Goal: Answer question/provide support

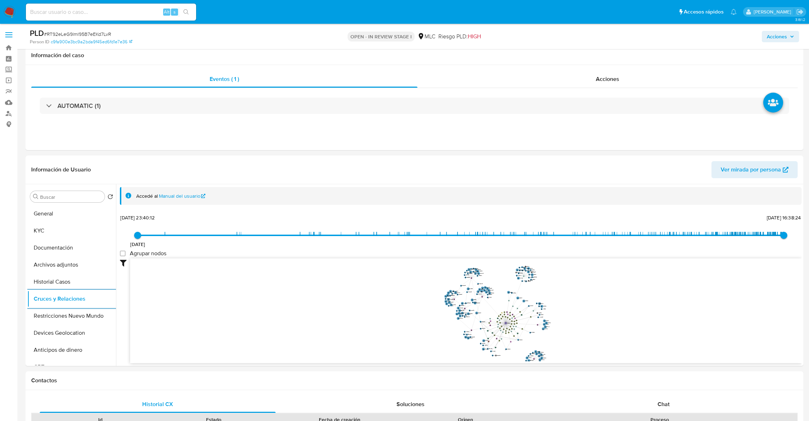
select select "10"
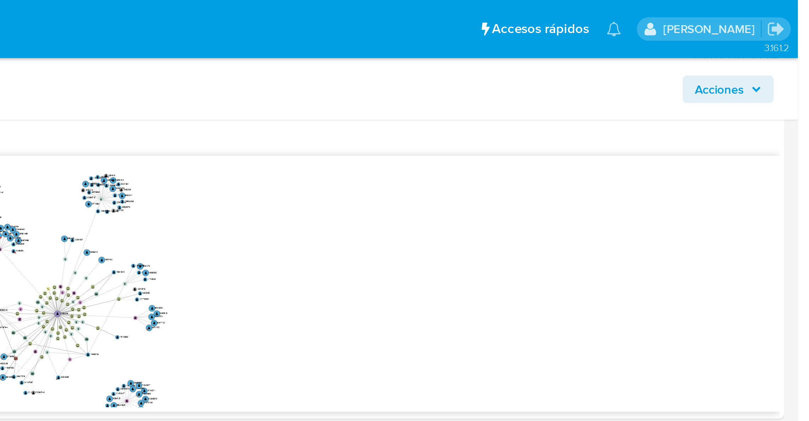
scroll to position [178, 0]
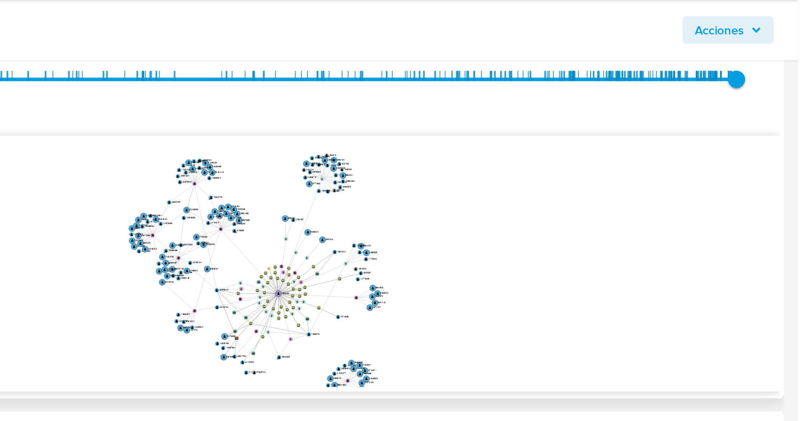
drag, startPoint x: 692, startPoint y: 116, endPoint x: 796, endPoint y: 114, distance: 104.7
click at [796, 114] on icon "device-650b3e8f050c744600ba9a9d  user-173584265  173584265 device-63682260088…" at bounding box center [466, 131] width 672 height 103
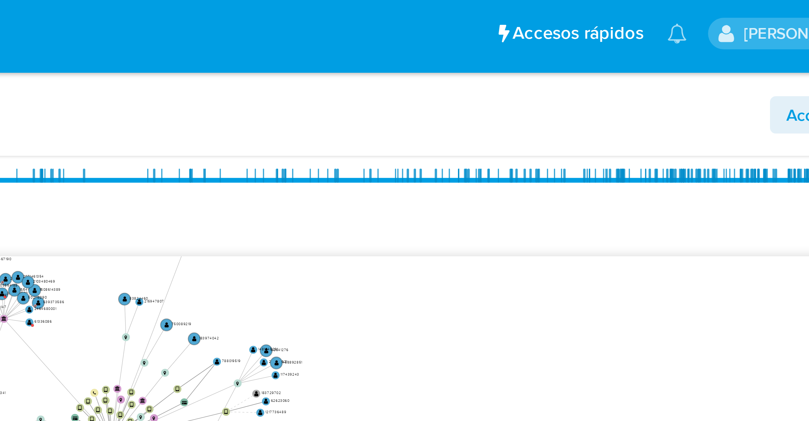
drag, startPoint x: 773, startPoint y: 46, endPoint x: 777, endPoint y: 48, distance: 3.8
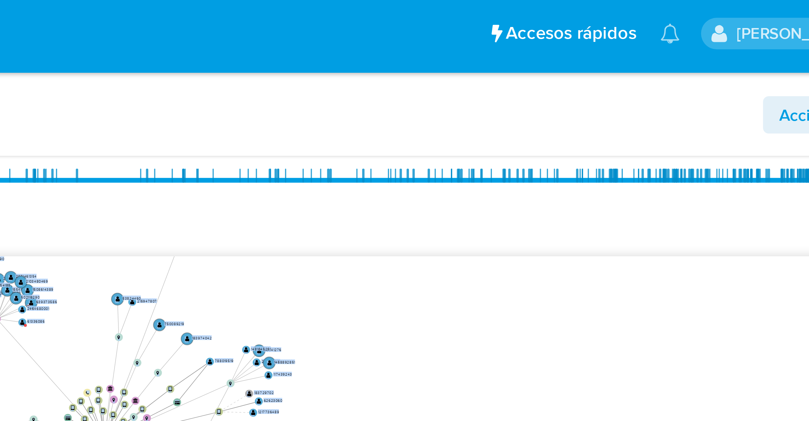
scroll to position [179, 0]
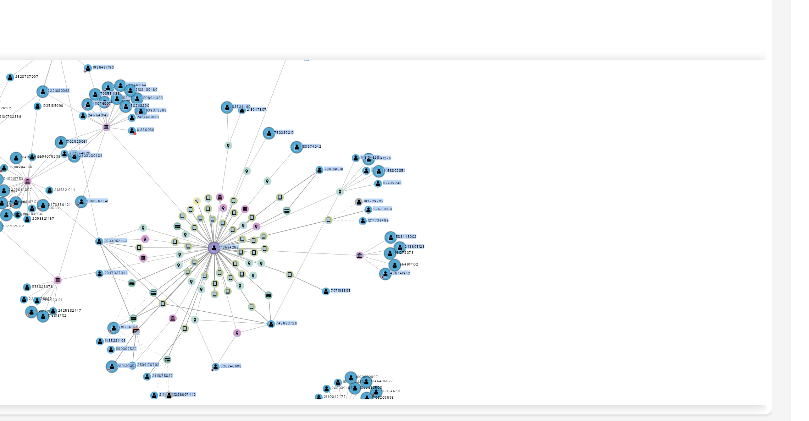
drag, startPoint x: 724, startPoint y: 119, endPoint x: 817, endPoint y: 119, distance: 92.9
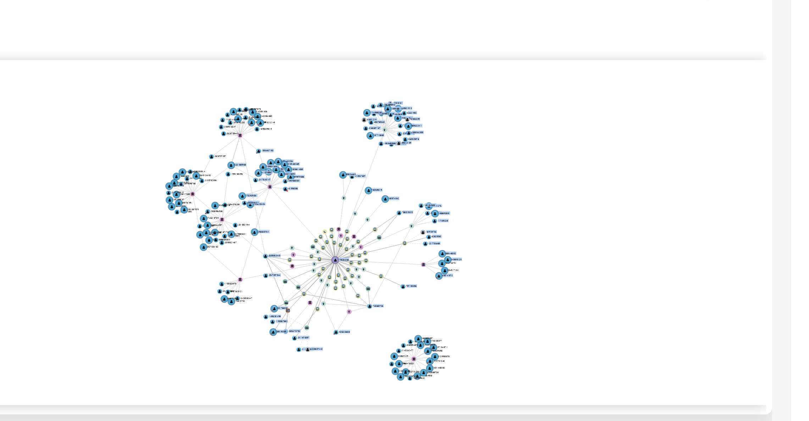
drag, startPoint x: 778, startPoint y: 118, endPoint x: 746, endPoint y: 128, distance: 33.1
click at [746, 128] on icon "device-650b3e8f050c744600ba9a9d  user-173584265  173584265 device-63682260088…" at bounding box center [466, 130] width 672 height 103
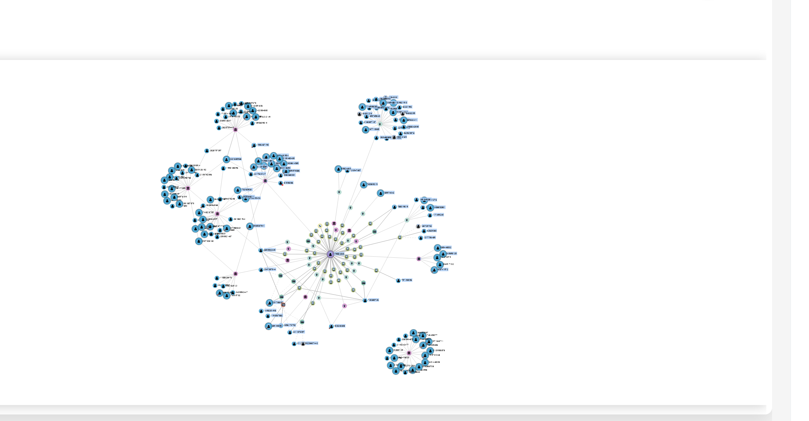
click at [789, 74] on div "Agrupar nodos" at bounding box center [461, 75] width 682 height 9
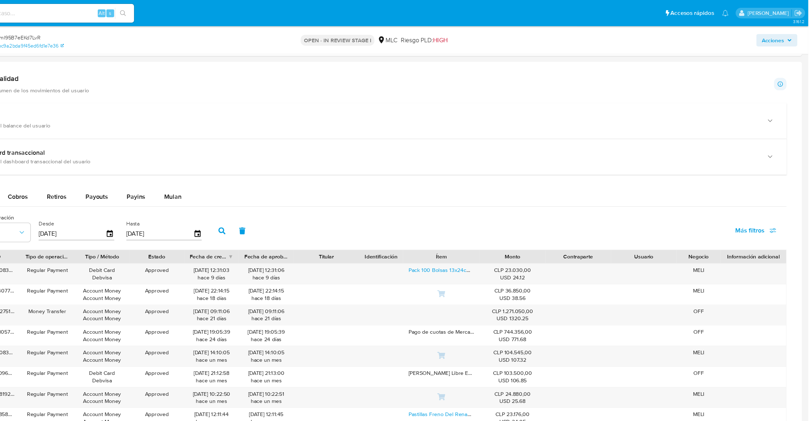
scroll to position [476, 0]
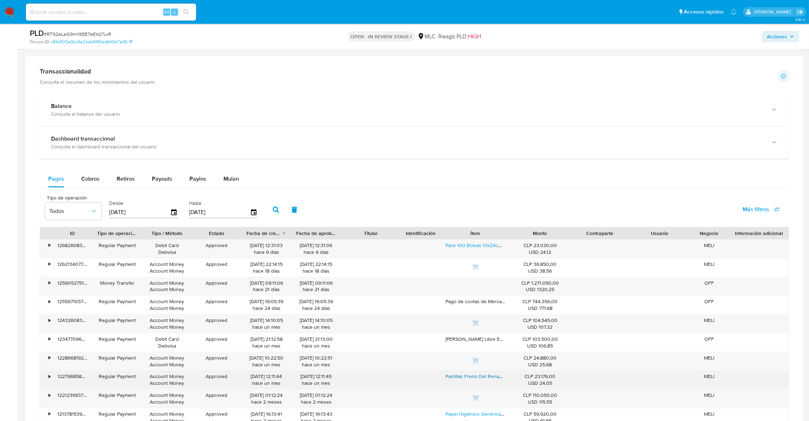
click at [459, 377] on link "Pastillas Freno Del Renault Duster Dokker Kangoo" at bounding box center [501, 375] width 111 height 7
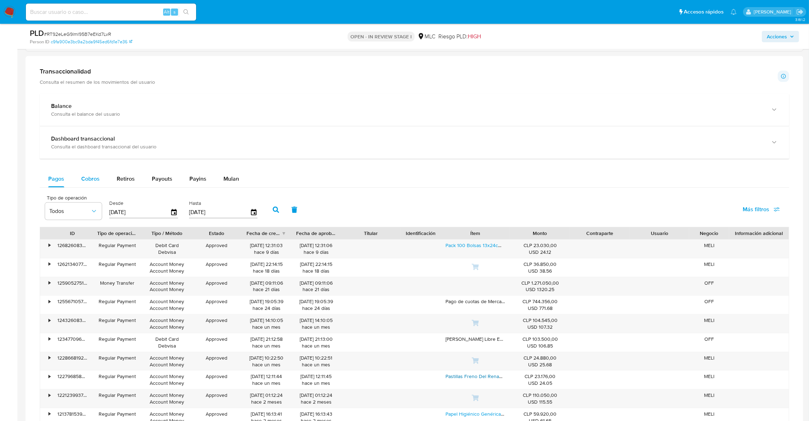
click at [92, 181] on span "Cobros" at bounding box center [90, 179] width 18 height 8
select select "10"
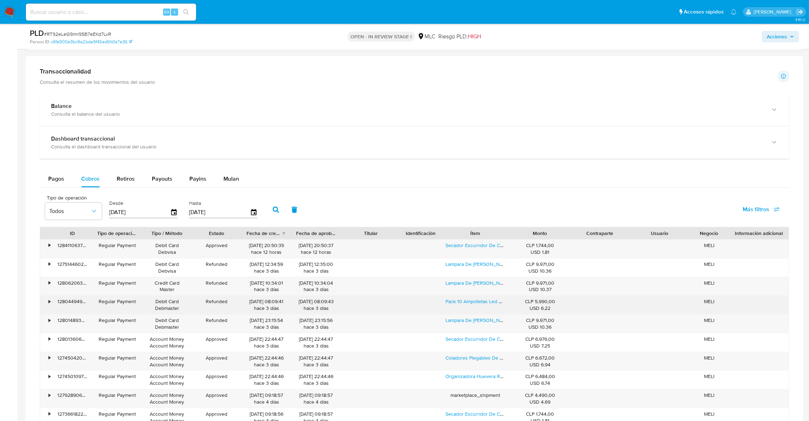
click at [490, 307] on div "Pack 10 Ampolletas Led Gu10 6w Sec Cálida/fría - Outletlamp Color De La [PERSON…" at bounding box center [476, 305] width 70 height 18
click at [486, 304] on link "Pack 10 Ampolletas Led Gu10 6w Sec Cálida/fría - Outletlamp Color De La [PERSON…" at bounding box center [553, 301] width 214 height 7
